Goal: Information Seeking & Learning: Learn about a topic

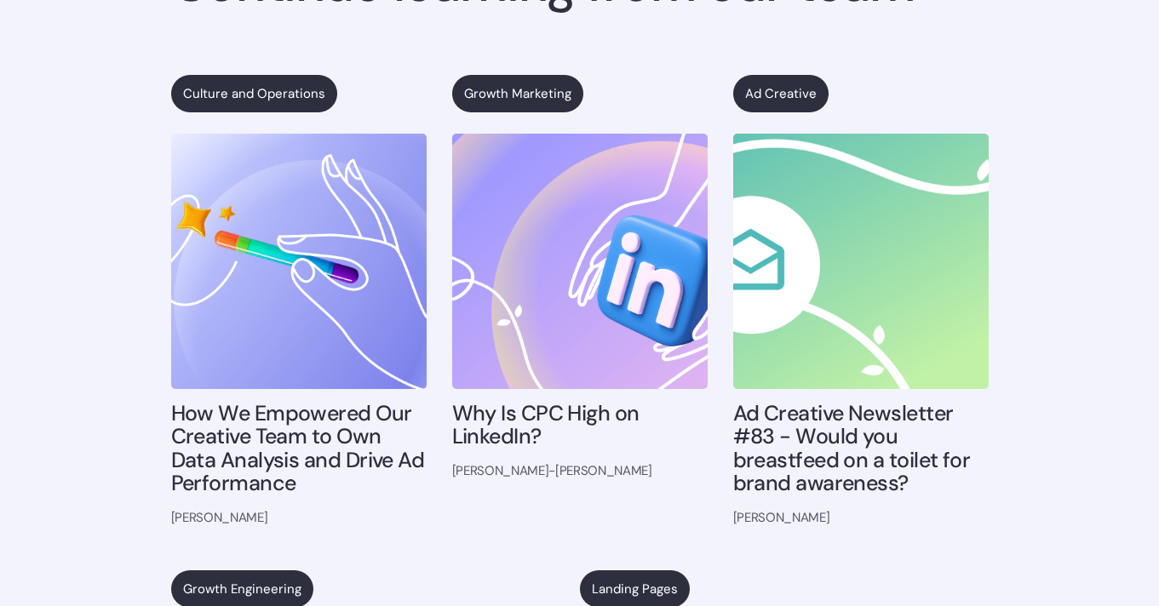
scroll to position [1196, 0]
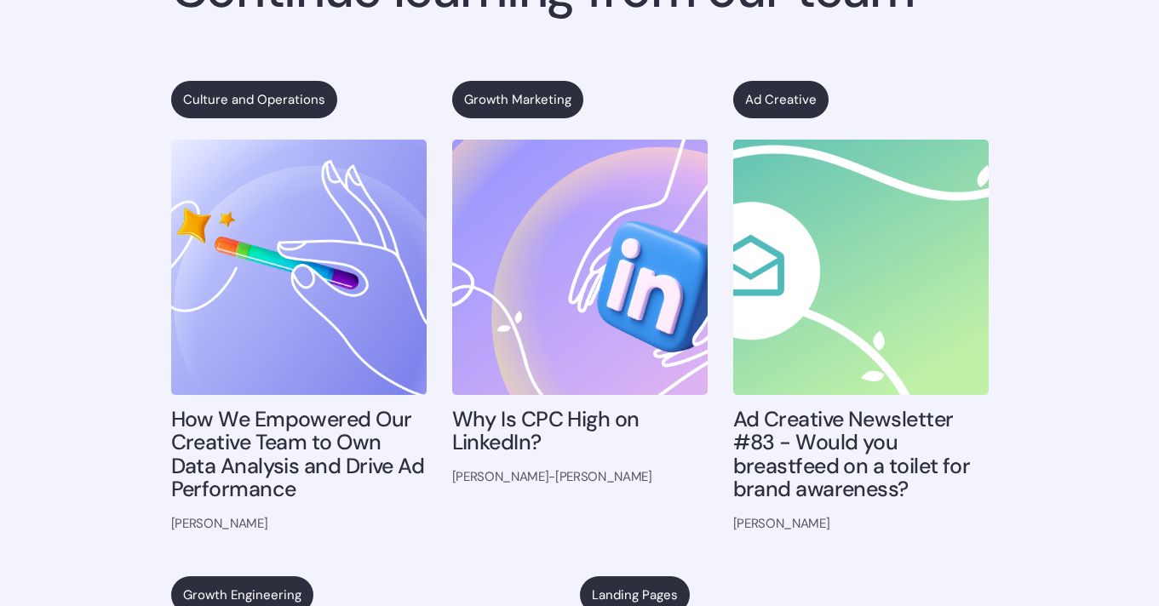
click at [271, 433] on h4 "How We Empowered Our Creative Team to Own Data Analysis and Drive Ad Performance" at bounding box center [298, 455] width 255 height 94
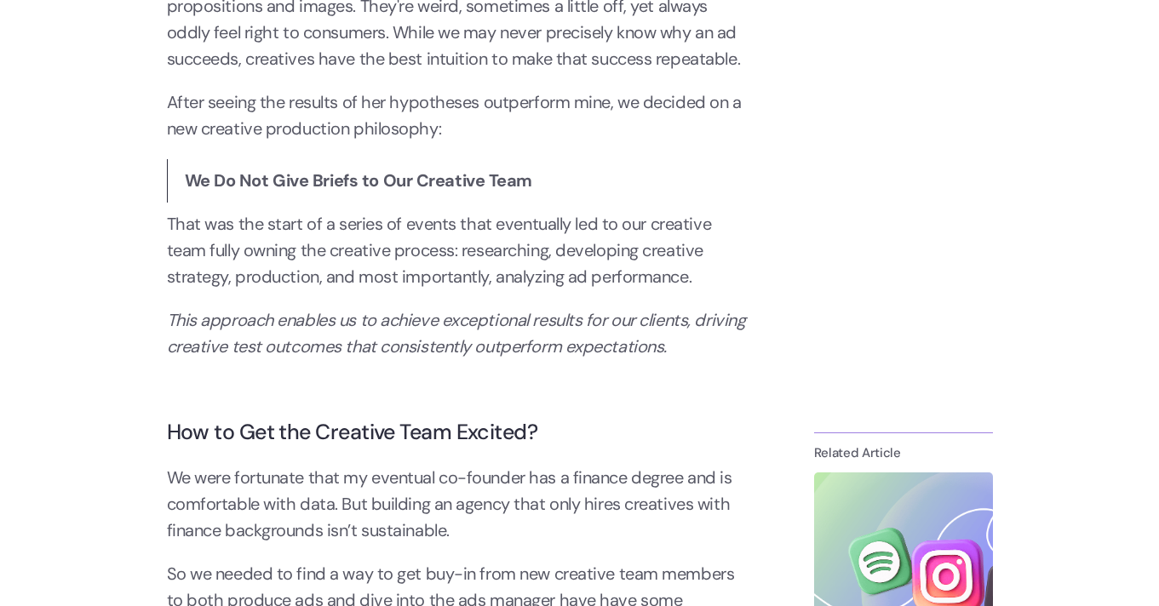
scroll to position [1827, 0]
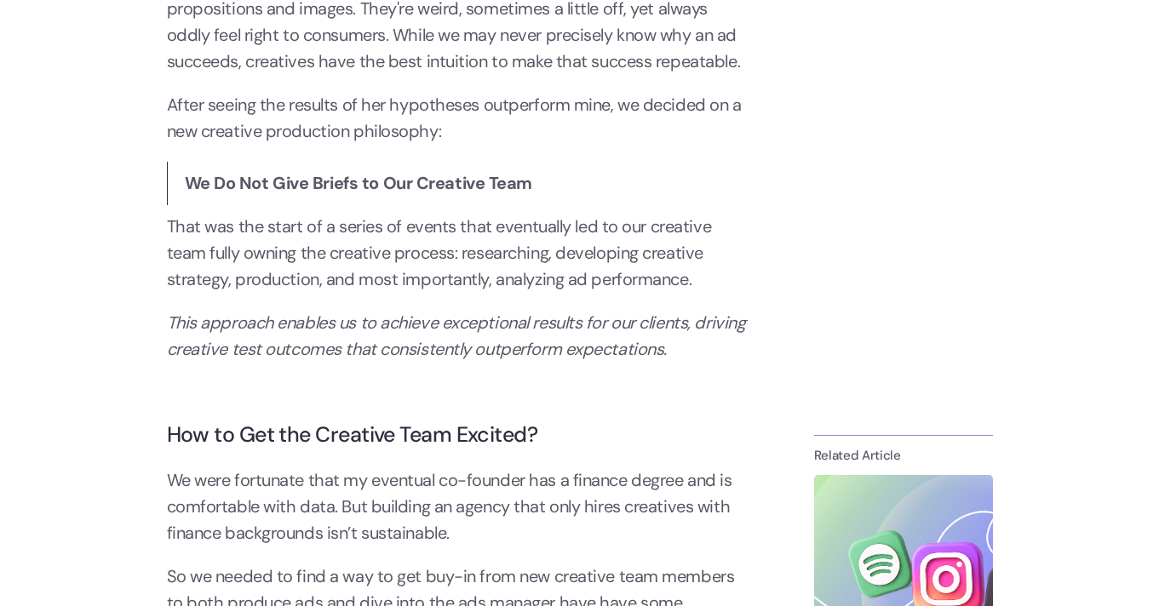
click at [287, 184] on strong "We Do Not Give Briefs to Our Creative Team" at bounding box center [359, 183] width 348 height 22
click at [287, 181] on strong "We Do Not Give Briefs to Our Creative Team" at bounding box center [359, 183] width 348 height 22
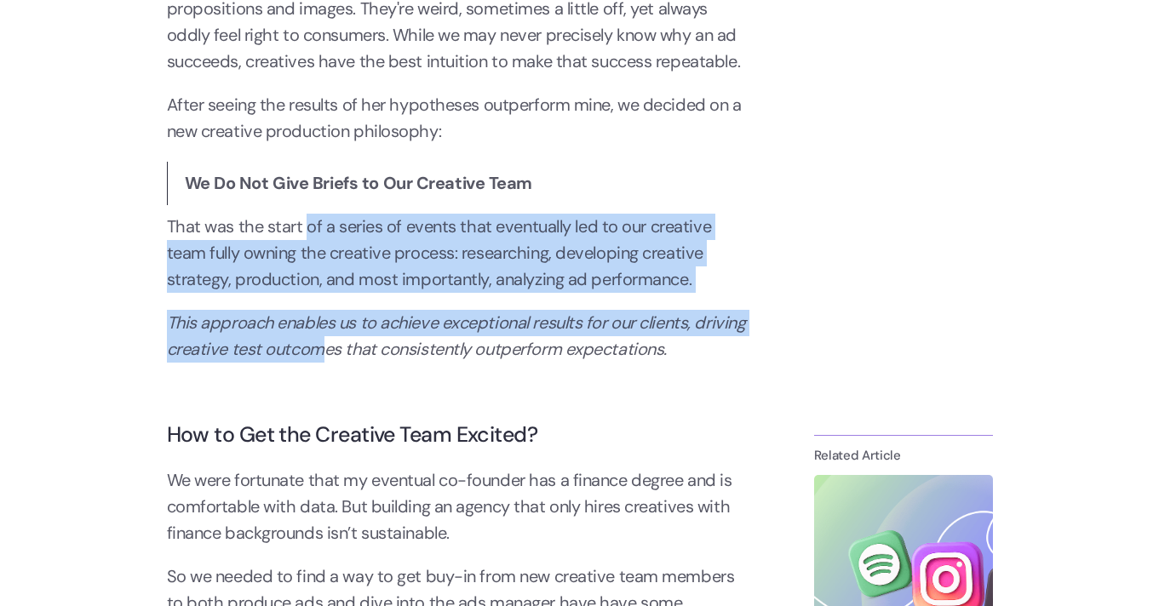
drag, startPoint x: 306, startPoint y: 218, endPoint x: 381, endPoint y: 359, distance: 160.0
click at [381, 359] on em "This approach enables us to achieve exceptional results for our clients, drivin…" at bounding box center [456, 336] width 579 height 49
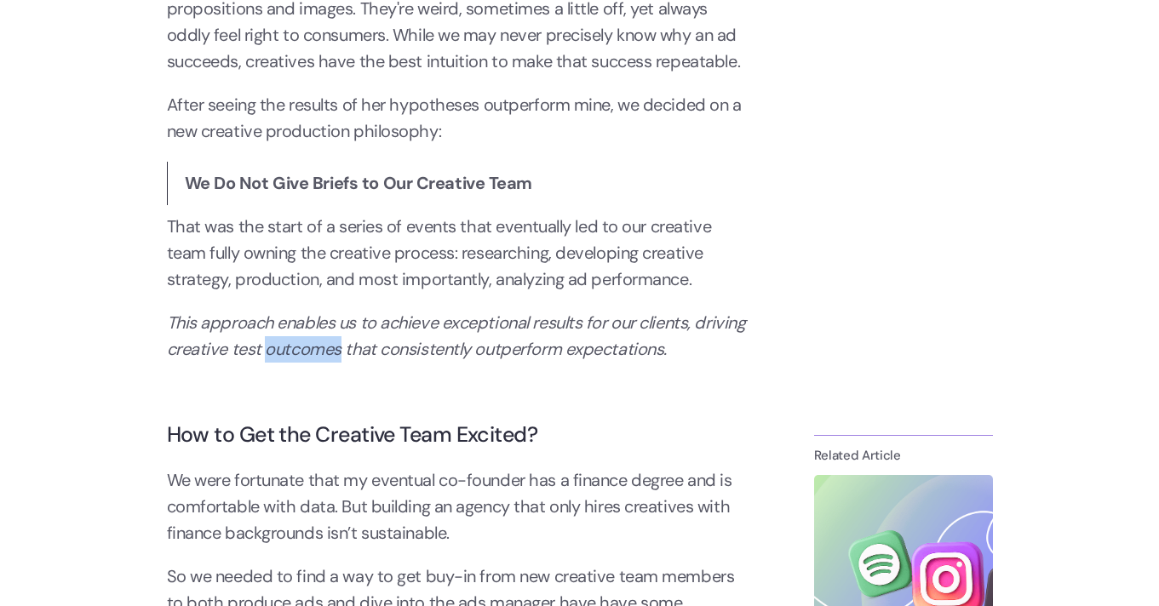
click at [381, 359] on em "This approach enables us to achieve exceptional results for our clients, drivin…" at bounding box center [456, 336] width 579 height 49
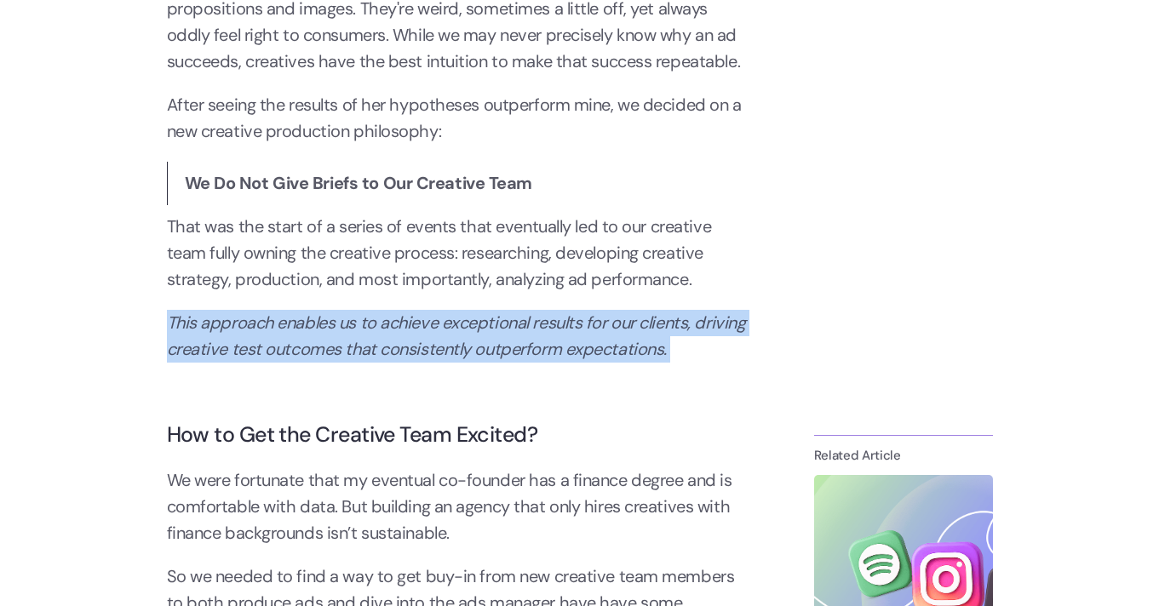
click at [381, 359] on em "This approach enables us to achieve exceptional results for our clients, drivin…" at bounding box center [456, 336] width 579 height 49
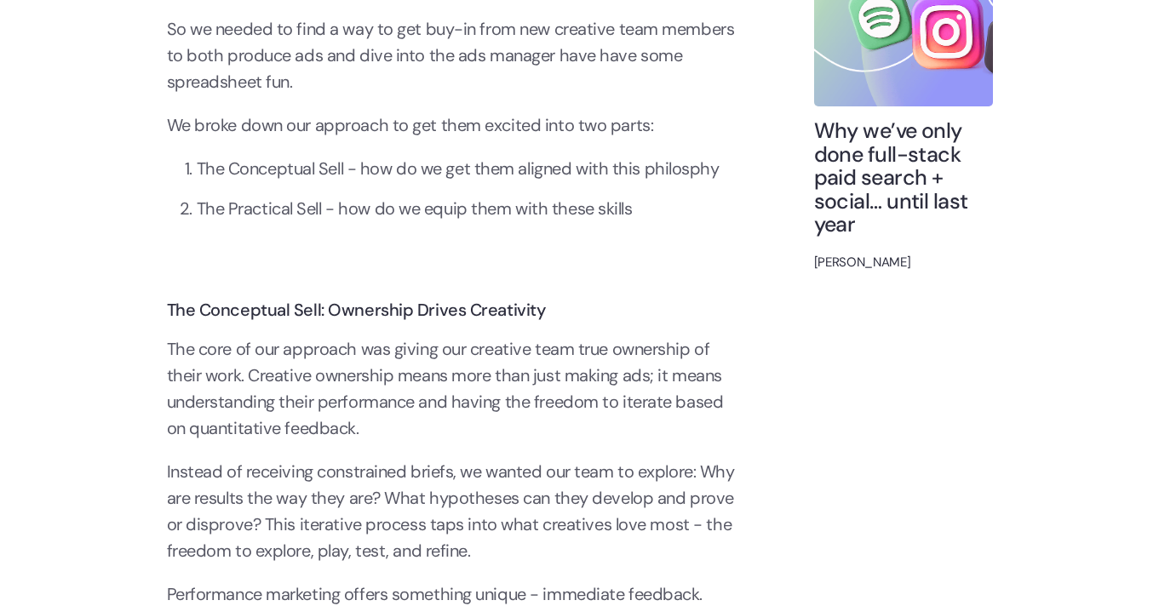
scroll to position [2374, 0]
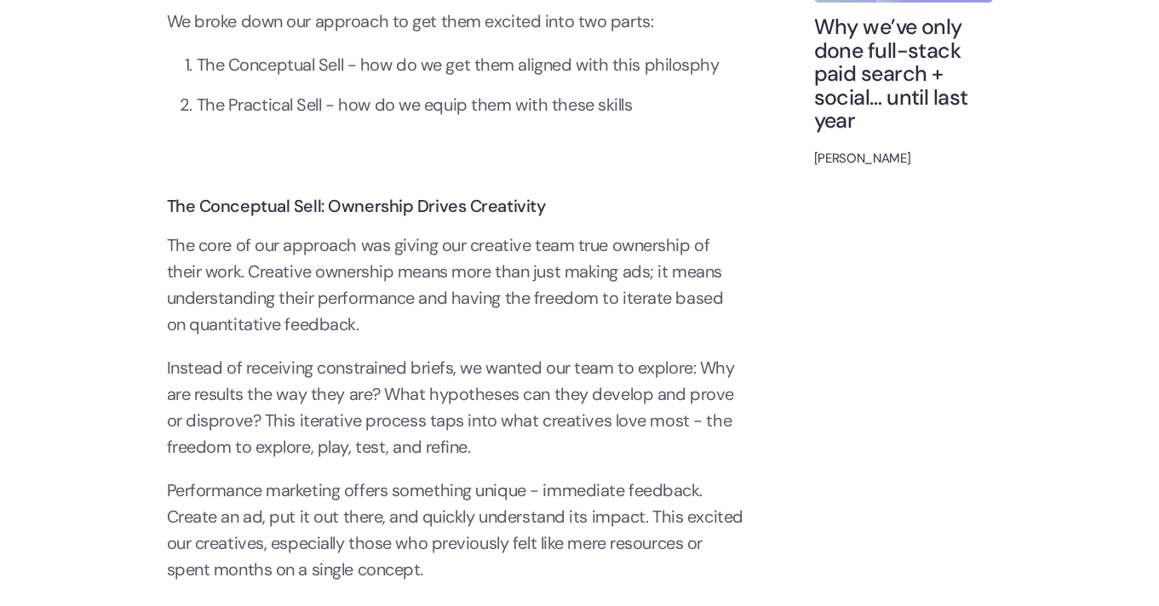
click at [308, 161] on p "‍" at bounding box center [456, 166] width 579 height 26
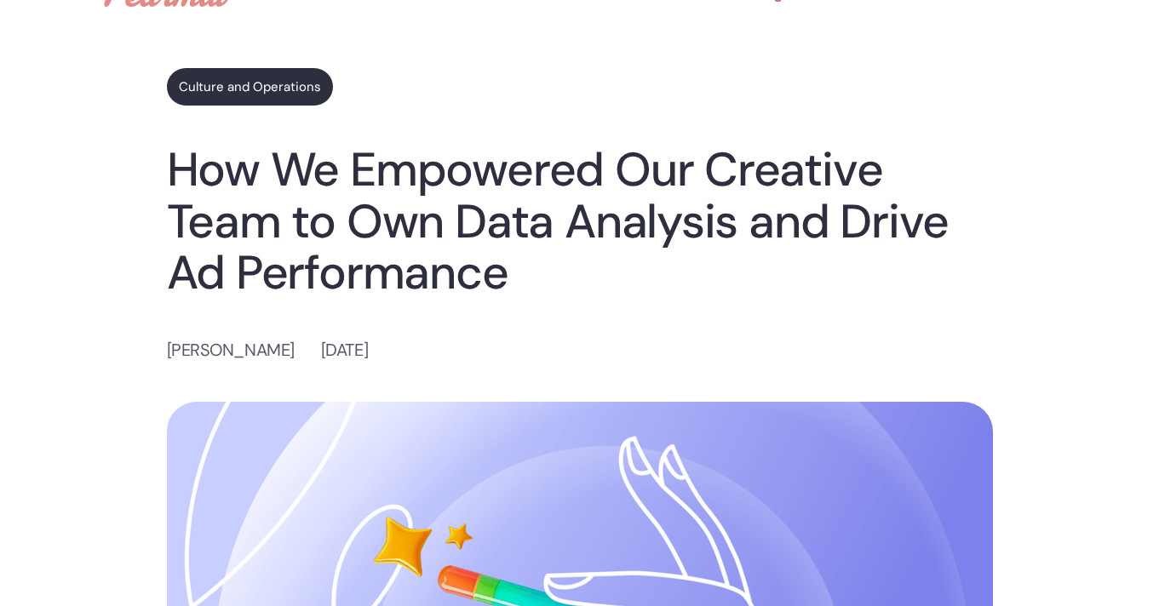
scroll to position [0, 0]
